Goal: Task Accomplishment & Management: Manage account settings

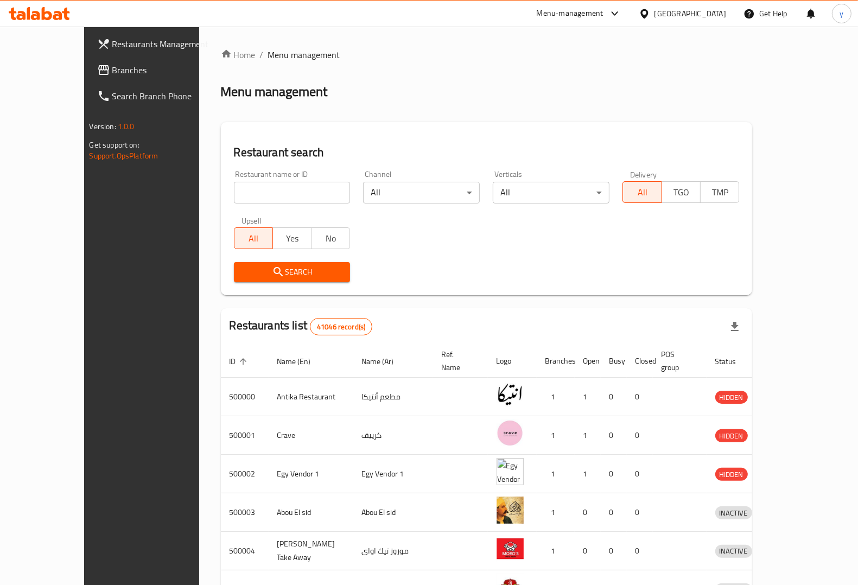
click at [712, 12] on div "[GEOGRAPHIC_DATA]" at bounding box center [691, 14] width 72 height 12
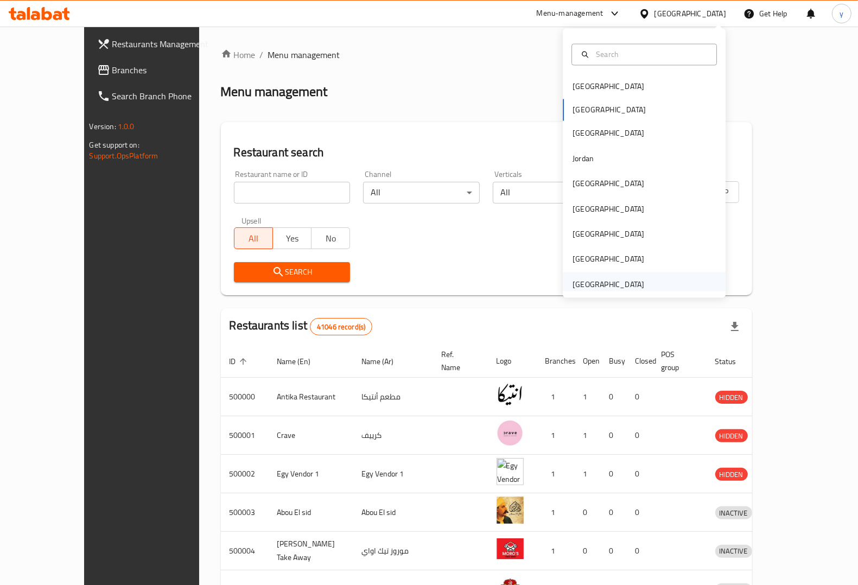
click at [604, 279] on div "[GEOGRAPHIC_DATA]" at bounding box center [609, 284] width 72 height 12
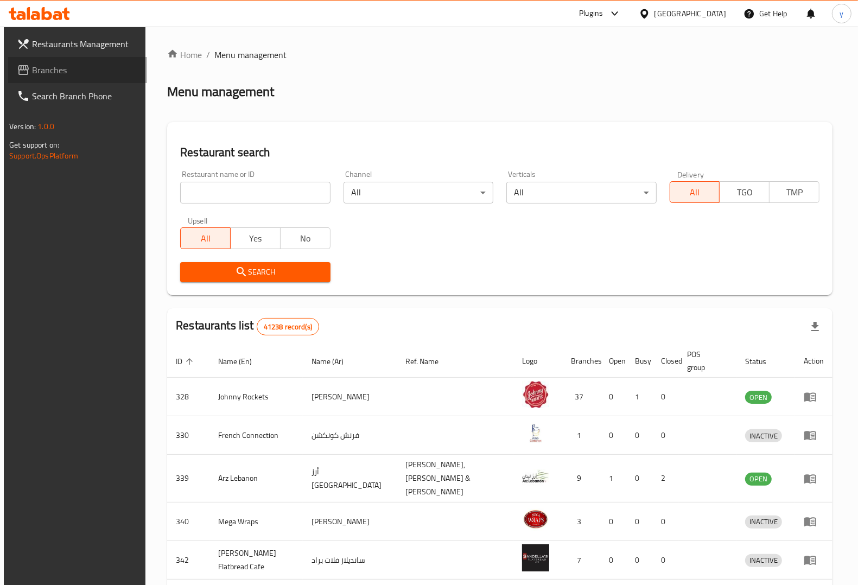
click at [58, 64] on span "Branches" at bounding box center [85, 69] width 106 height 13
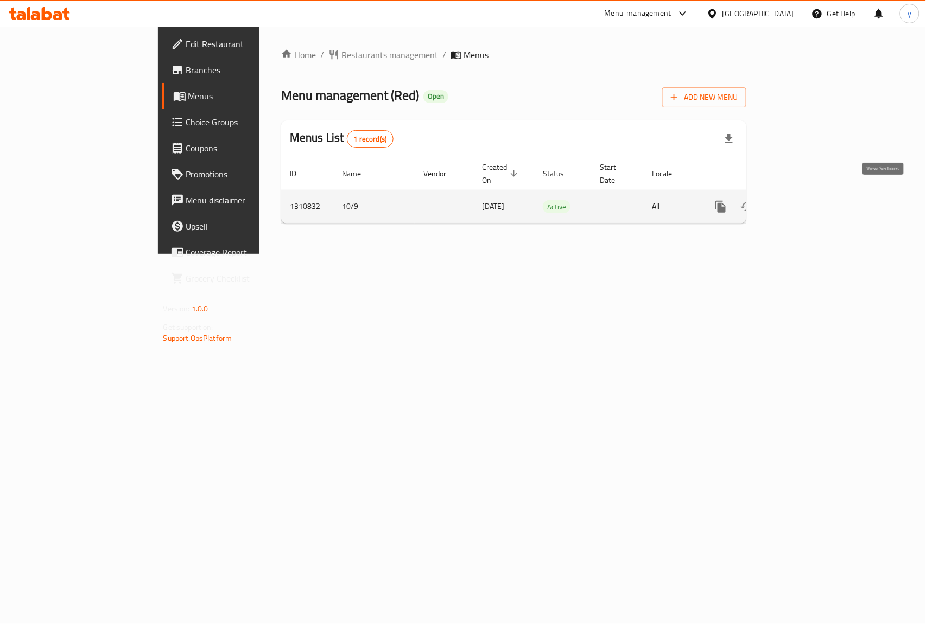
click at [805, 200] on icon "enhanced table" at bounding box center [798, 206] width 13 height 13
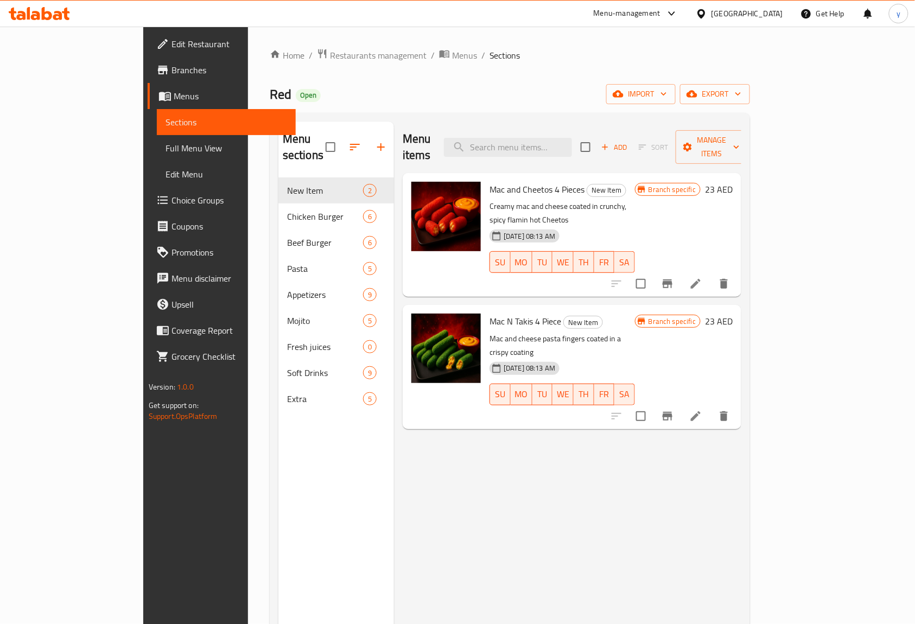
click at [166, 144] on span "Full Menu View" at bounding box center [227, 148] width 122 height 13
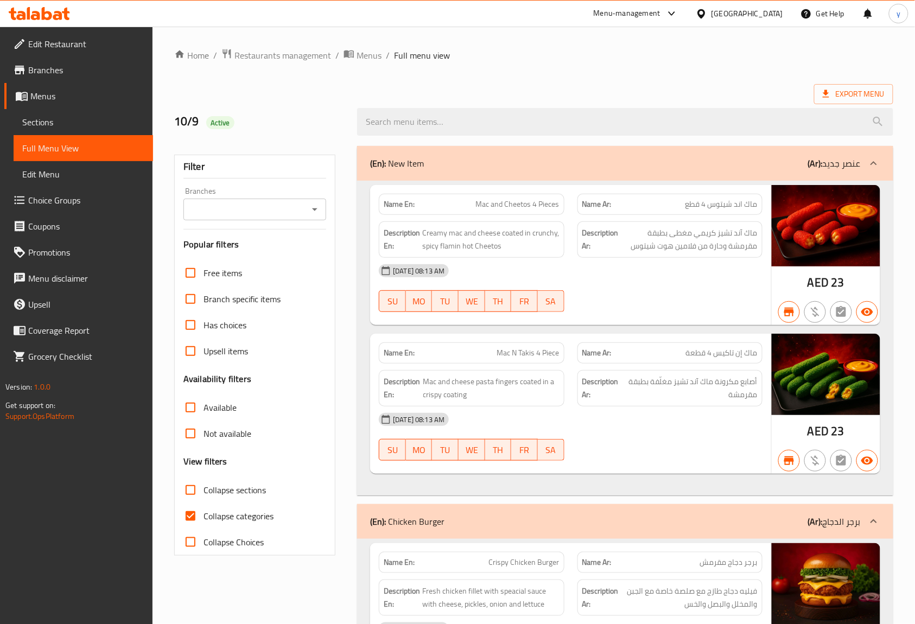
click at [190, 522] on input "Collapse categories" at bounding box center [190, 516] width 26 height 26
checkbox input "false"
click at [838, 91] on span "Export Menu" at bounding box center [854, 94] width 62 height 14
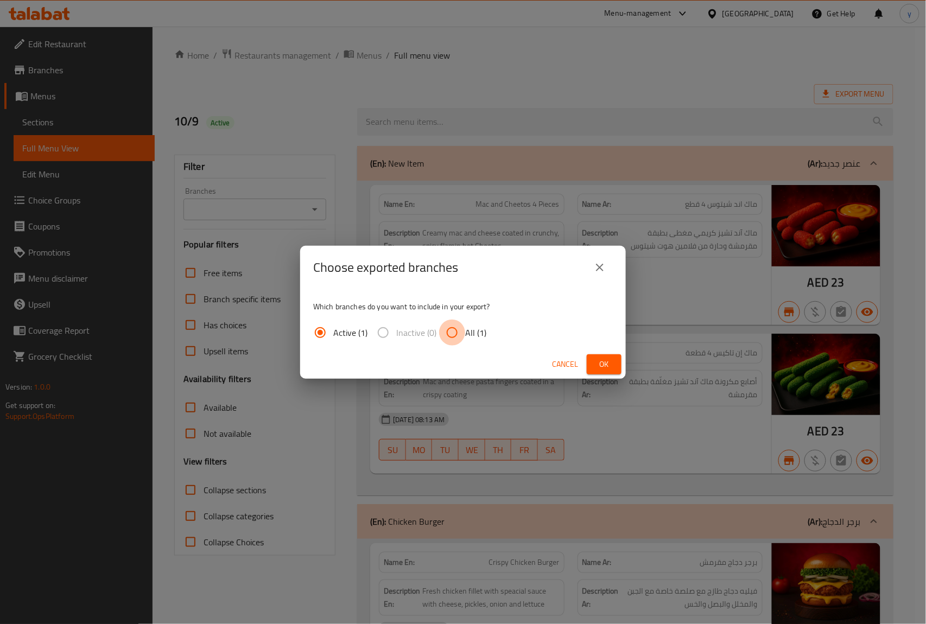
click at [452, 333] on input "All (1)" at bounding box center [452, 333] width 26 height 26
radio input "true"
click at [602, 365] on span "Ok" at bounding box center [603, 365] width 17 height 14
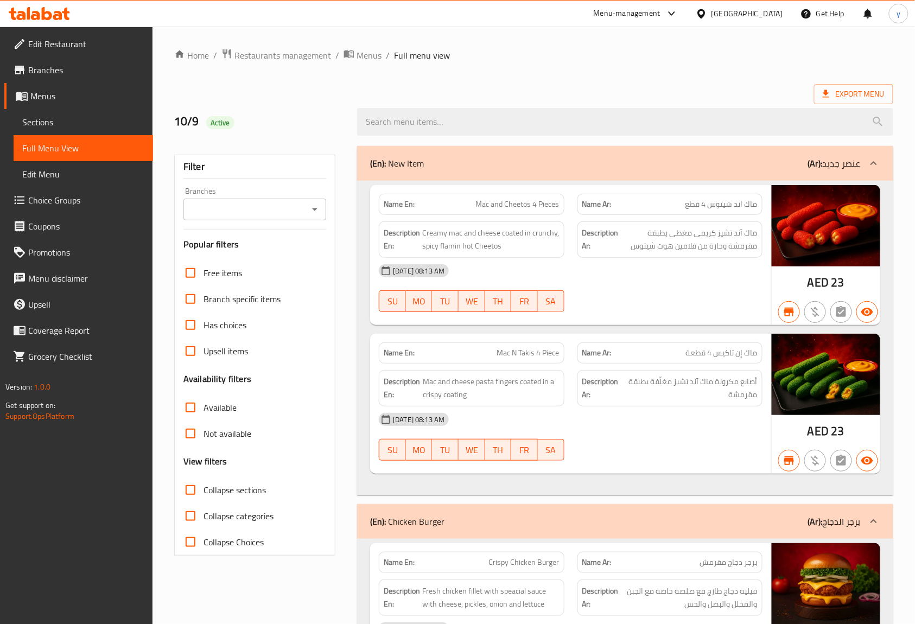
click at [571, 91] on div "Export Menu" at bounding box center [533, 94] width 719 height 20
click at [368, 86] on div "Export Menu" at bounding box center [533, 94] width 719 height 20
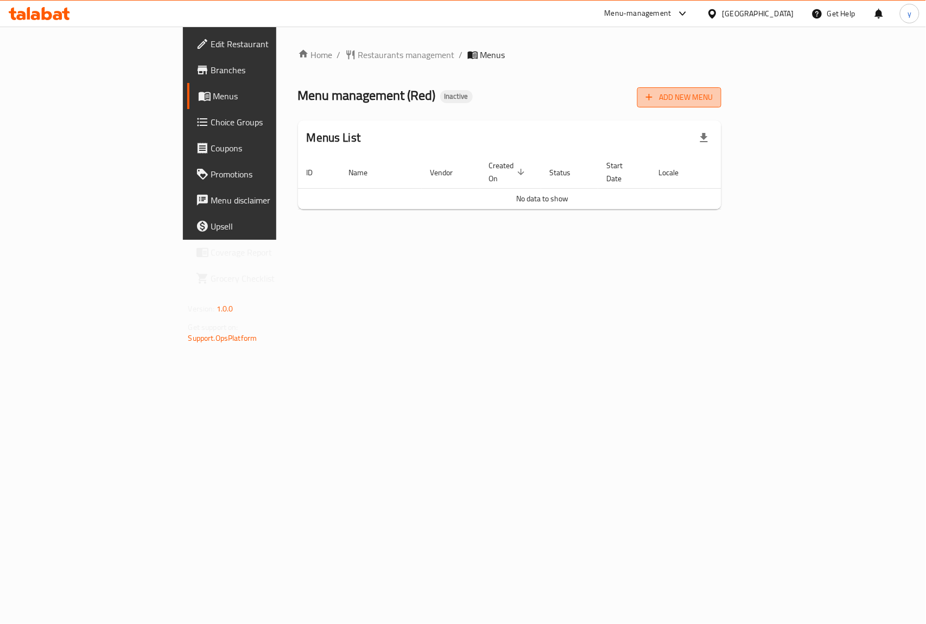
click at [713, 101] on span "Add New Menu" at bounding box center [679, 98] width 67 height 14
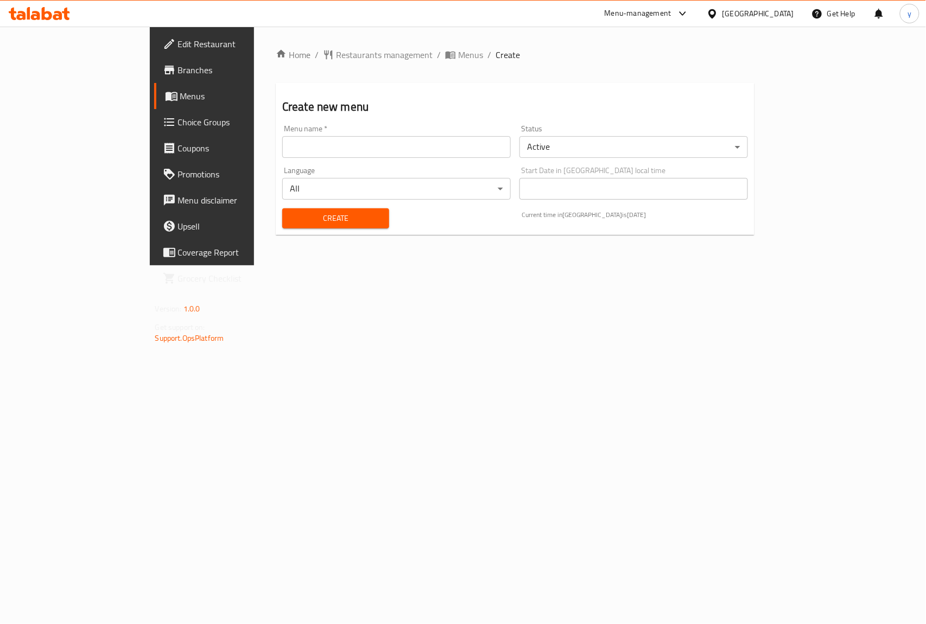
click at [363, 150] on input "text" at bounding box center [396, 147] width 228 height 22
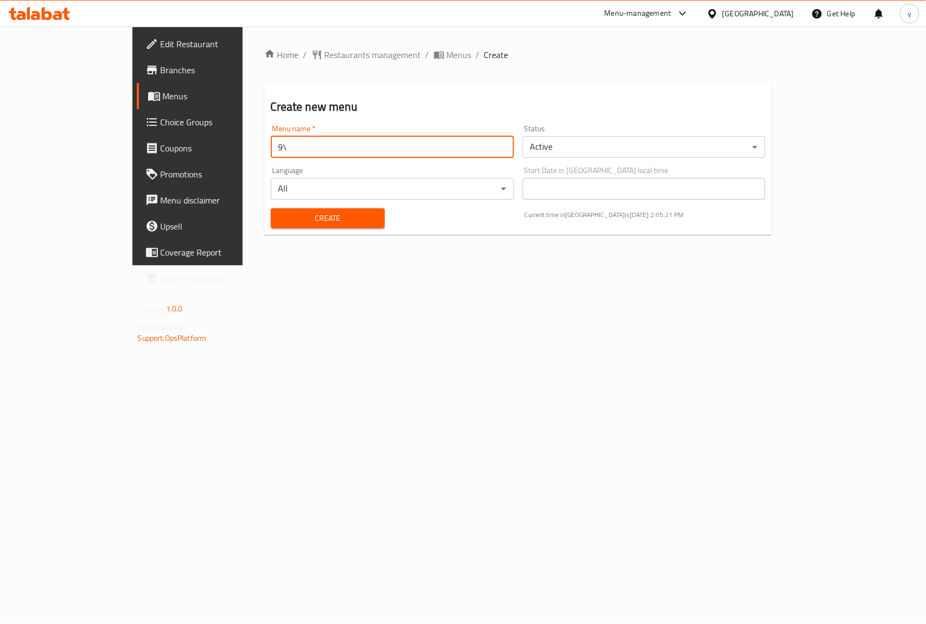
type input "9"
type input "11\9\2025"
click at [330, 217] on span "Create" at bounding box center [327, 219] width 97 height 14
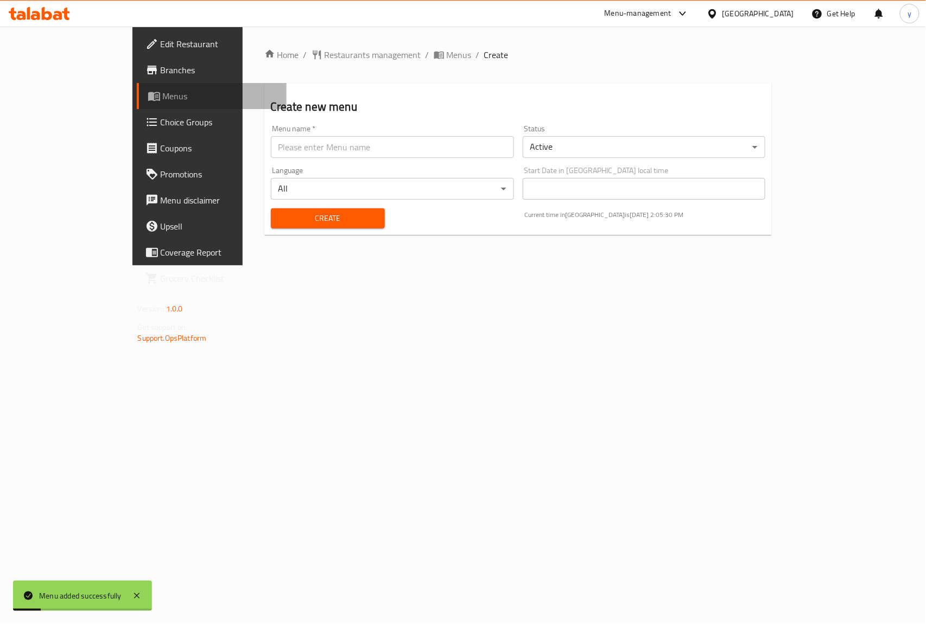
click at [163, 90] on span "Menus" at bounding box center [221, 96] width 116 height 13
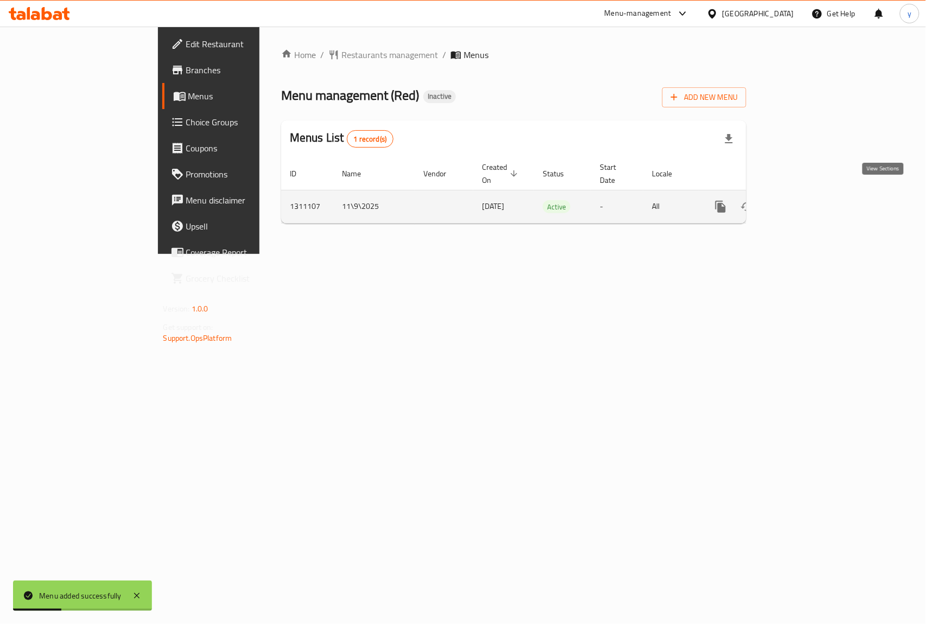
click at [805, 200] on icon "enhanced table" at bounding box center [798, 206] width 13 height 13
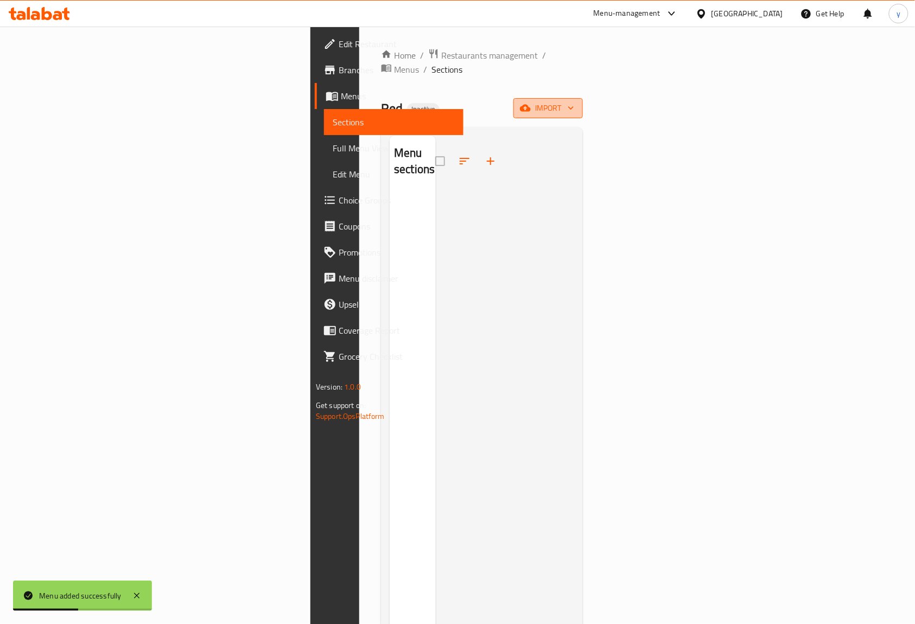
click at [574, 101] on span "import" at bounding box center [548, 108] width 52 height 14
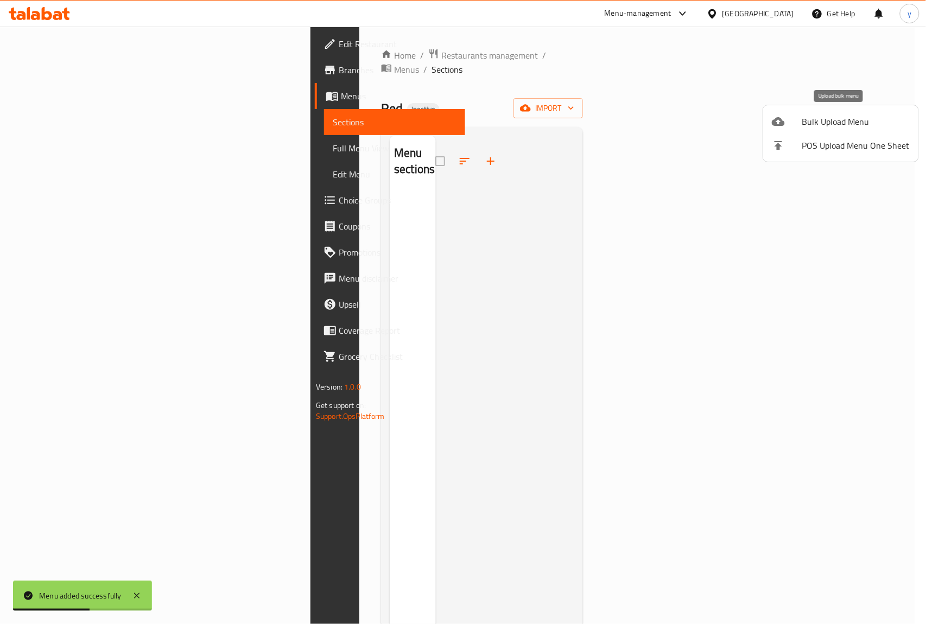
click at [830, 120] on span "Bulk Upload Menu" at bounding box center [855, 121] width 107 height 13
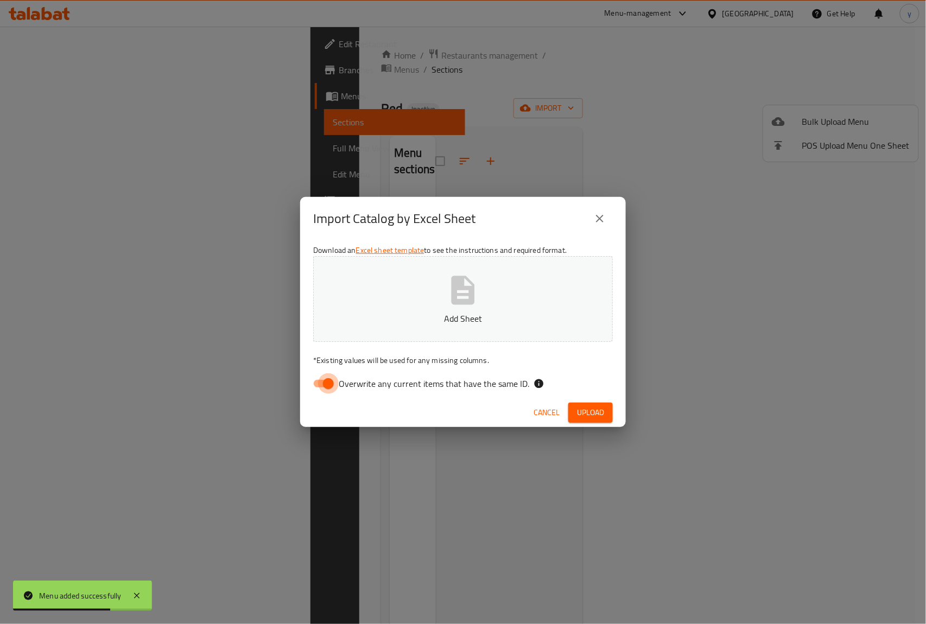
click at [319, 381] on input "Overwrite any current items that have the same ID." at bounding box center [328, 383] width 62 height 21
checkbox input "false"
click at [580, 416] on span "Upload" at bounding box center [590, 413] width 27 height 14
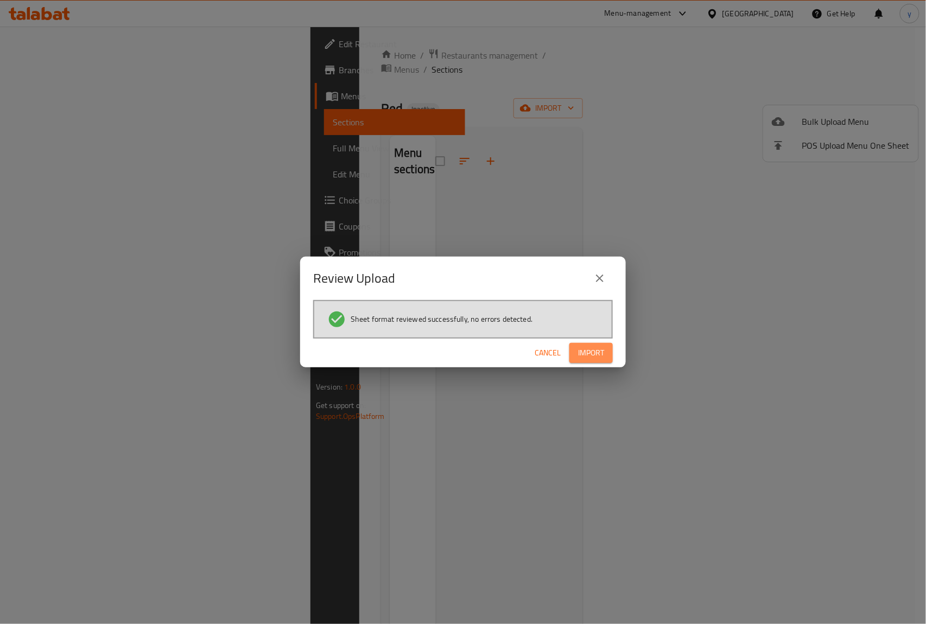
click at [606, 353] on button "Import" at bounding box center [590, 353] width 43 height 20
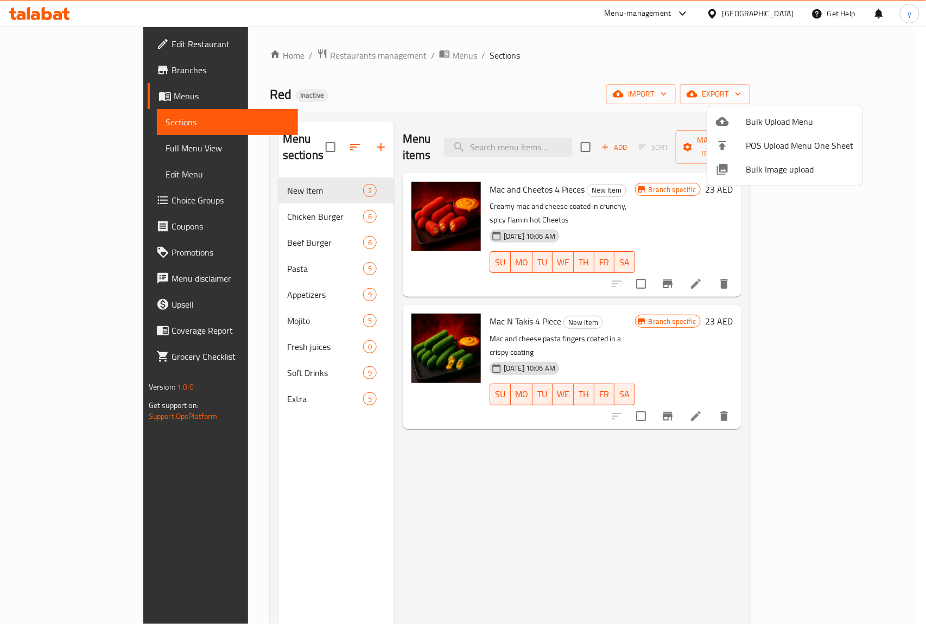
click at [472, 476] on div at bounding box center [463, 312] width 926 height 624
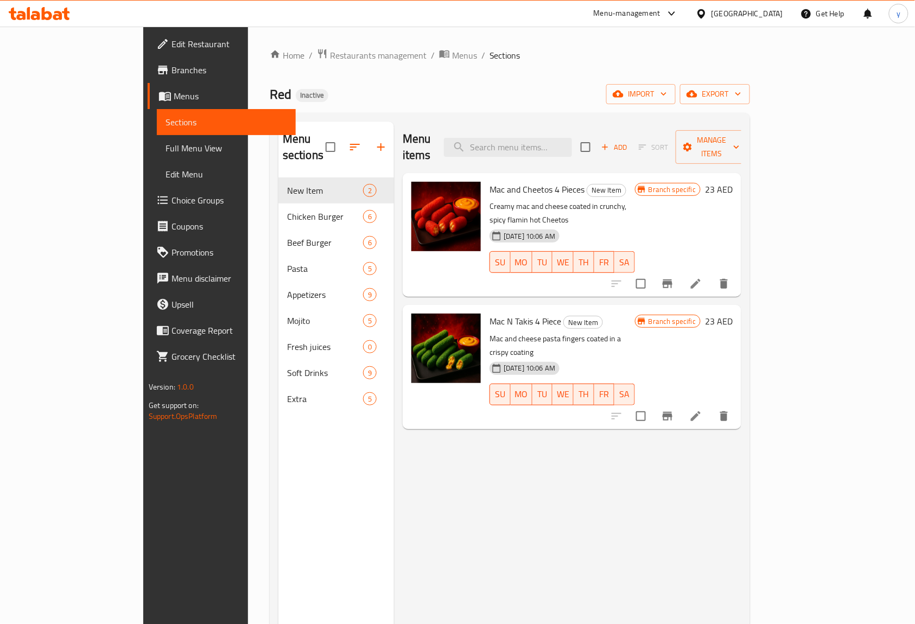
click at [166, 155] on span "Full Menu View" at bounding box center [227, 148] width 122 height 13
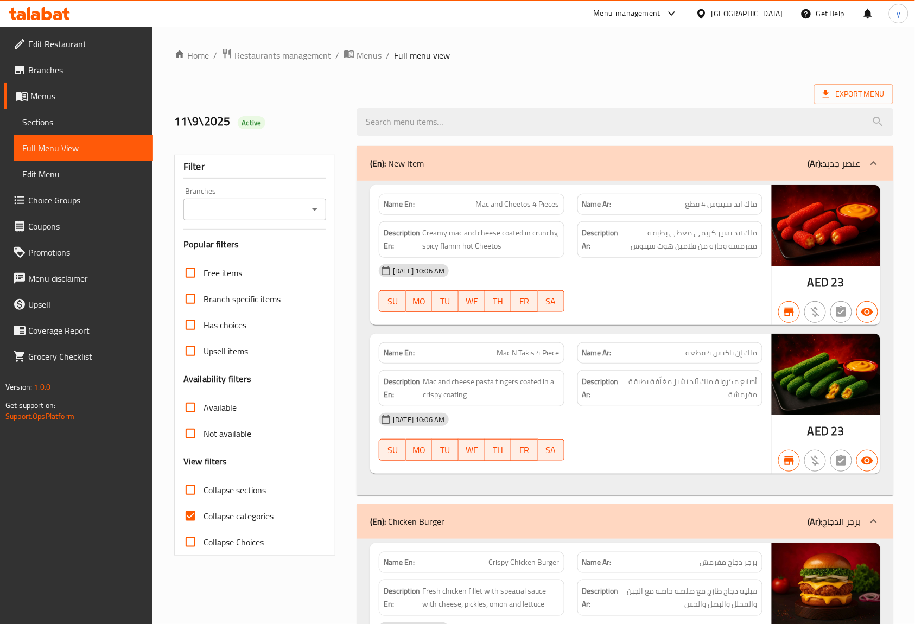
click at [191, 518] on input "Collapse categories" at bounding box center [190, 516] width 26 height 26
checkbox input "false"
click at [539, 85] on div "Export Menu" at bounding box center [533, 94] width 719 height 20
click at [93, 47] on span "Edit Restaurant" at bounding box center [86, 43] width 116 height 13
